Goal: Check status: Check status

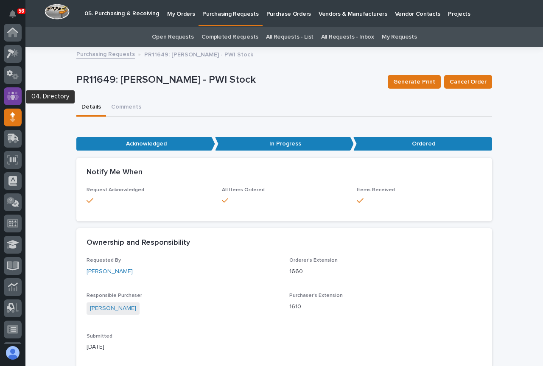
click at [16, 95] on icon at bounding box center [13, 96] width 12 height 10
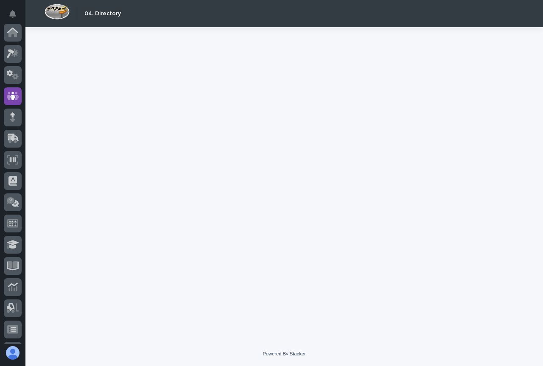
scroll to position [64, 0]
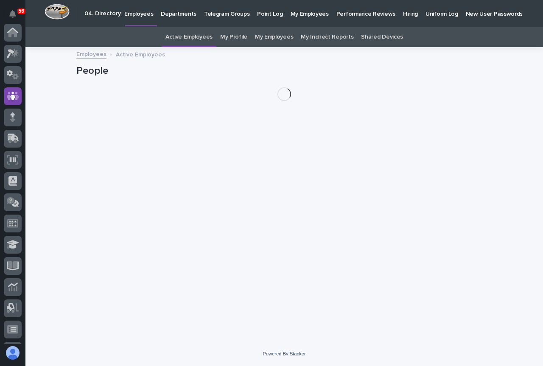
scroll to position [64, 0]
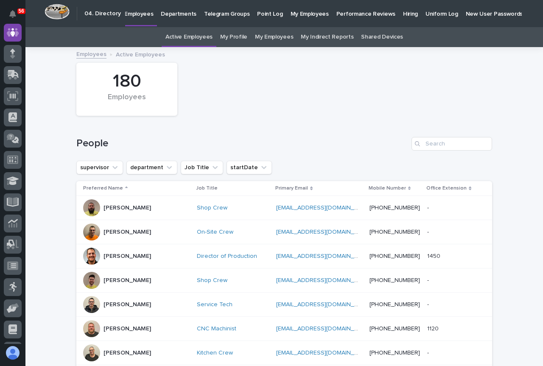
click at [403, 17] on p "Hiring" at bounding box center [410, 9] width 15 height 18
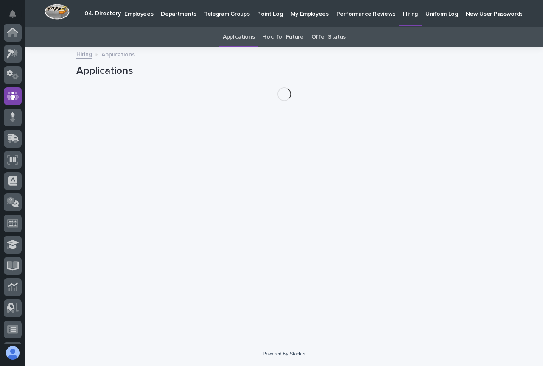
scroll to position [64, 0]
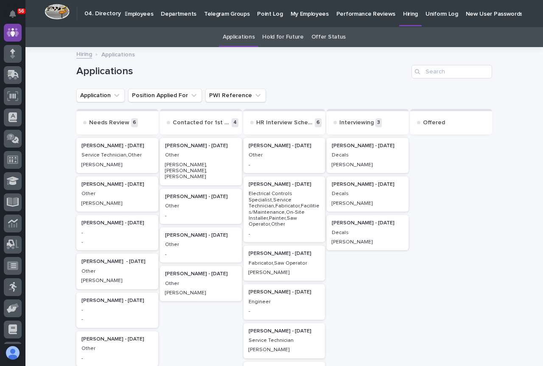
click at [320, 35] on link "Offer Status" at bounding box center [328, 37] width 34 height 20
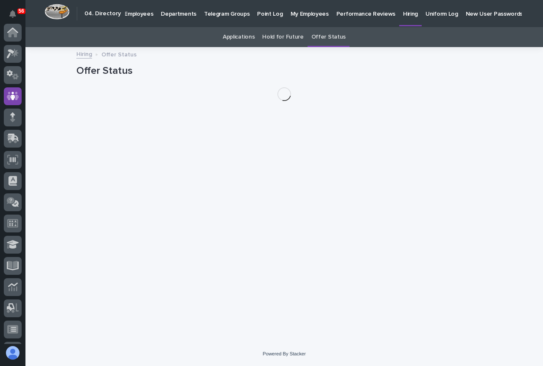
scroll to position [64, 0]
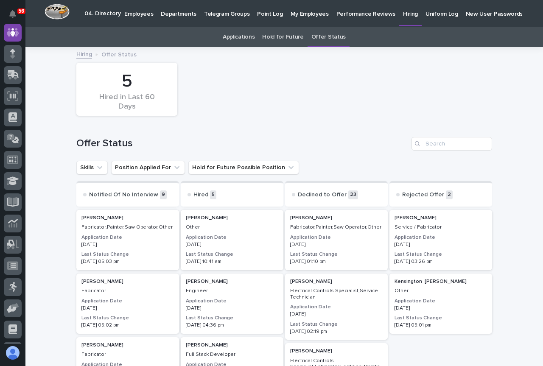
click at [438, 237] on h3 "Application Date" at bounding box center [440, 237] width 92 height 7
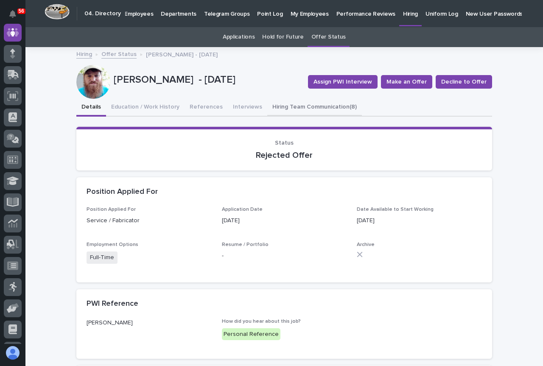
click at [308, 100] on button "Hiring Team Communication (8)" at bounding box center [314, 108] width 95 height 18
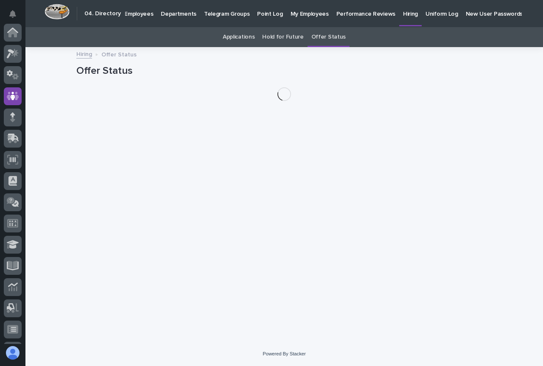
scroll to position [64, 0]
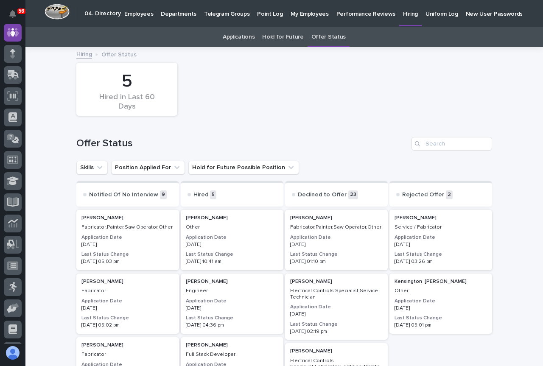
click at [233, 35] on link "Applications" at bounding box center [239, 37] width 32 height 20
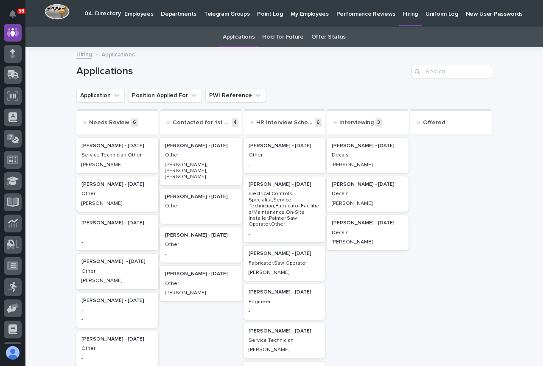
scroll to position [42, 0]
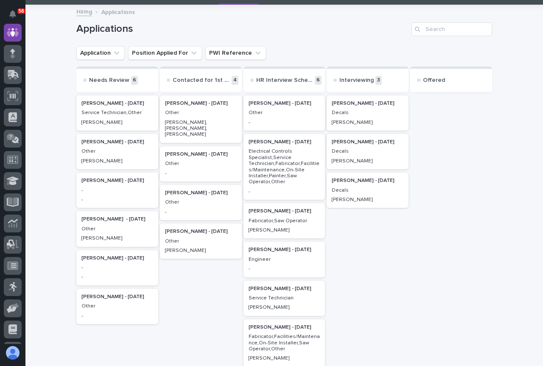
click at [110, 228] on p "Other" at bounding box center [117, 229] width 72 height 6
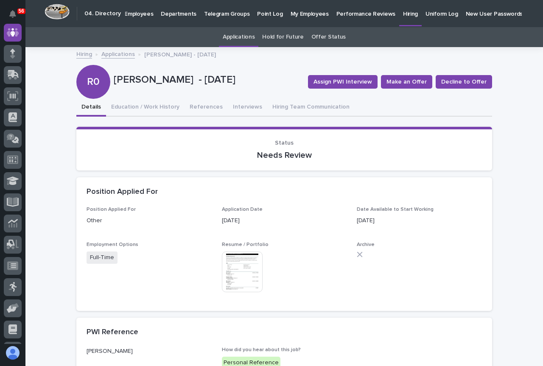
click at [231, 254] on img at bounding box center [242, 271] width 41 height 41
